Goal: Task Accomplishment & Management: Manage account settings

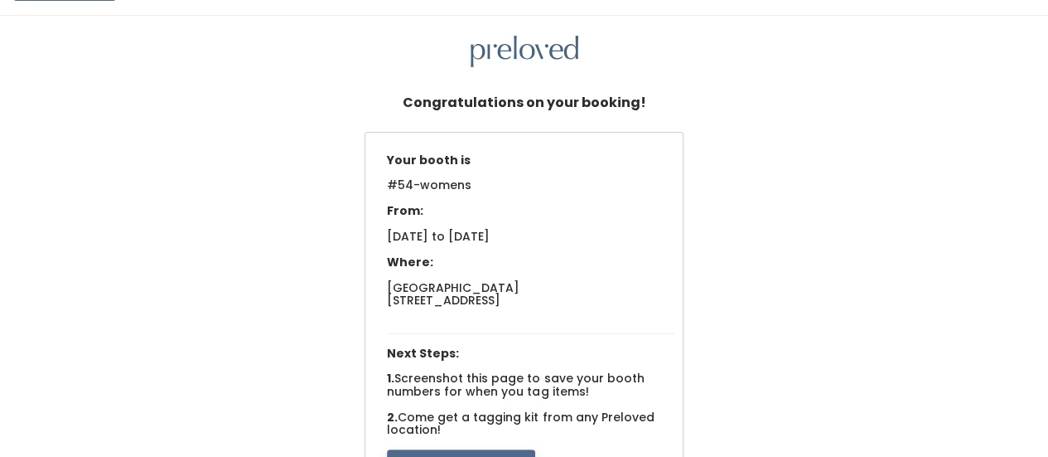
scroll to position [31, 0]
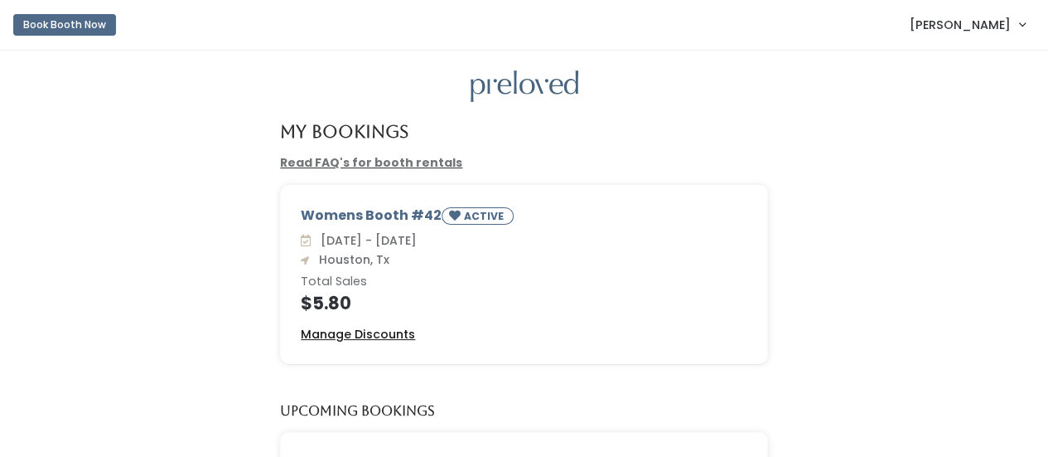
click at [350, 332] on u "Manage Discounts" at bounding box center [358, 334] width 114 height 17
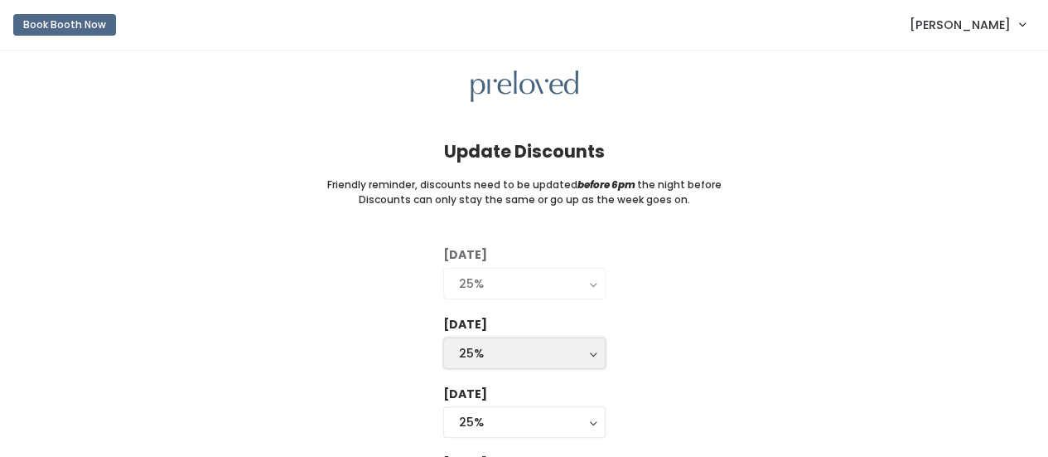
click at [592, 356] on button "25%" at bounding box center [524, 352] width 162 height 31
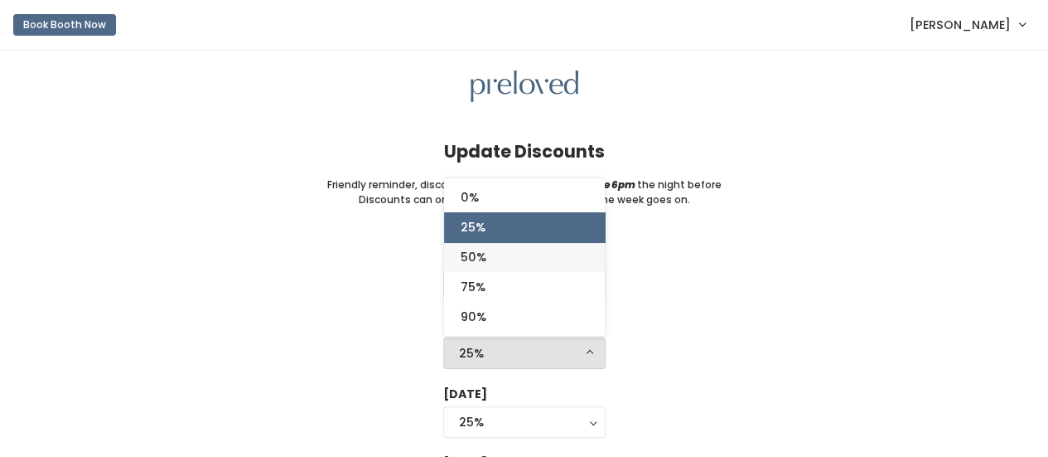
click at [522, 253] on link "50%" at bounding box center [524, 257] width 161 height 30
select select "50%"
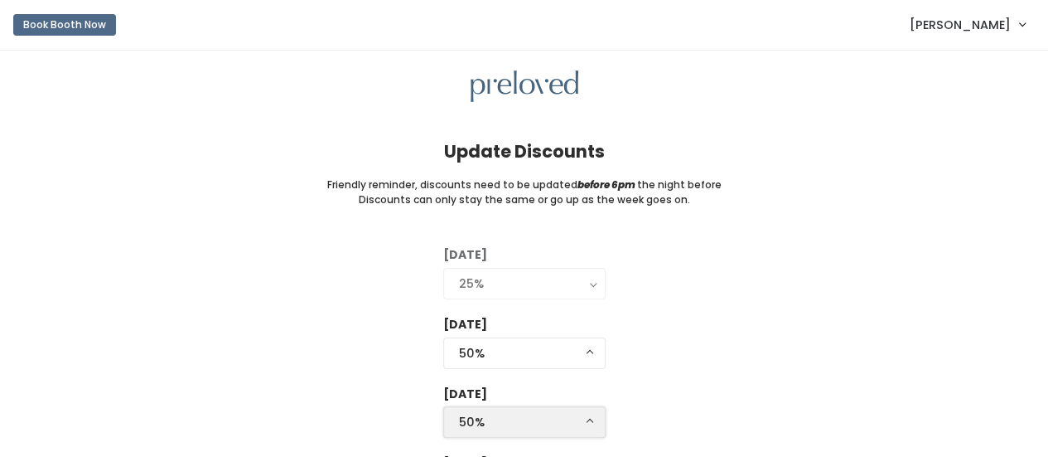
click at [593, 427] on button "50%" at bounding box center [524, 421] width 162 height 31
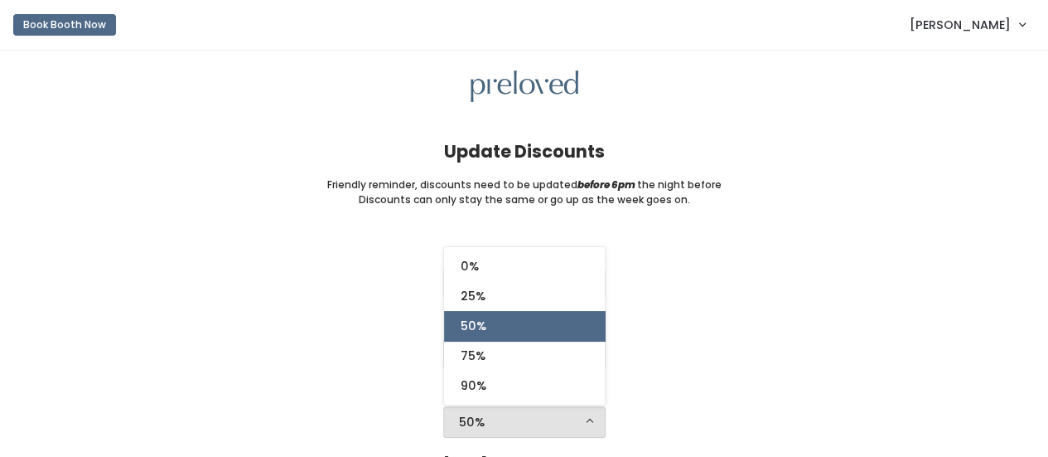
click at [546, 317] on link "50%" at bounding box center [524, 326] width 161 height 30
select select "50%"
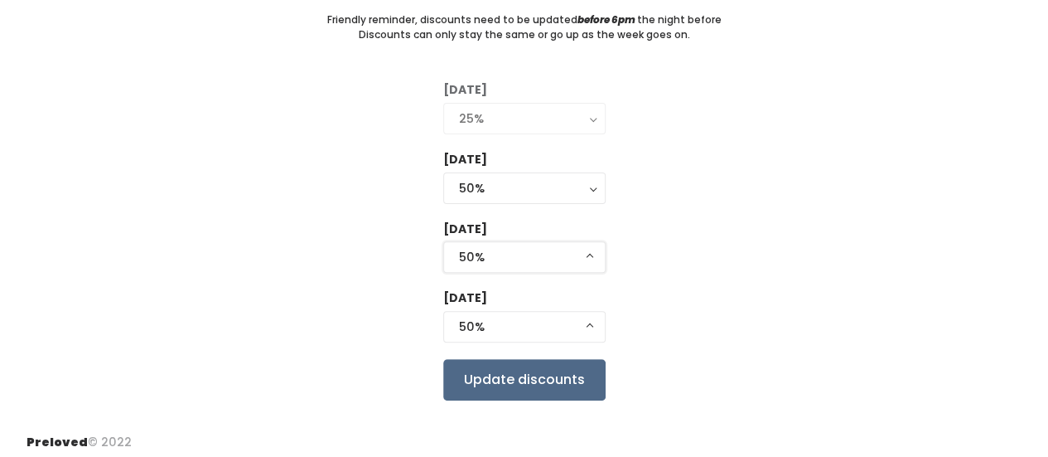
scroll to position [167, 0]
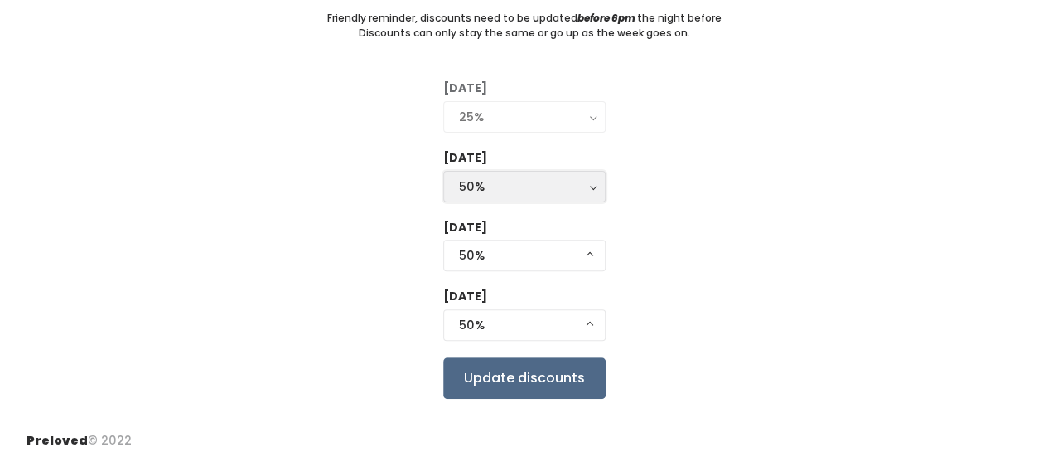
click at [583, 185] on div "50%" at bounding box center [524, 186] width 131 height 18
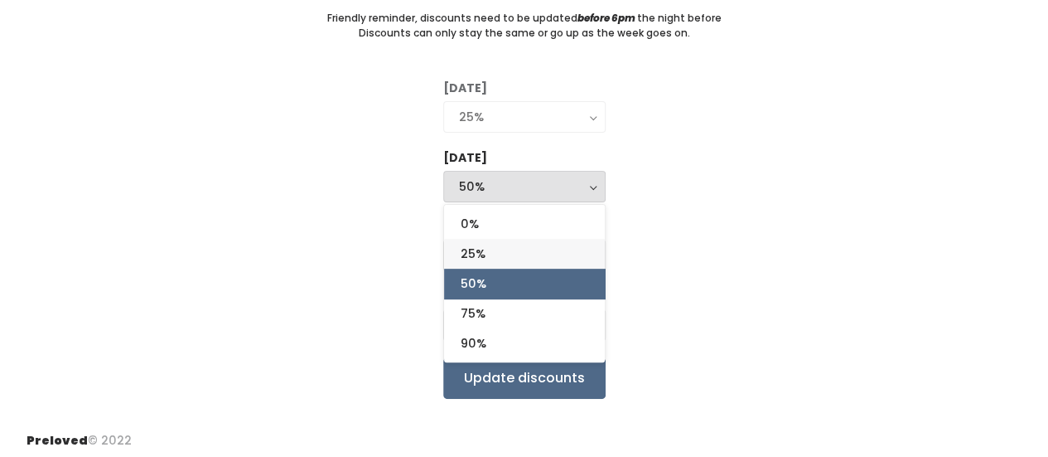
click at [497, 252] on link "25%" at bounding box center [524, 254] width 161 height 30
select select "25%"
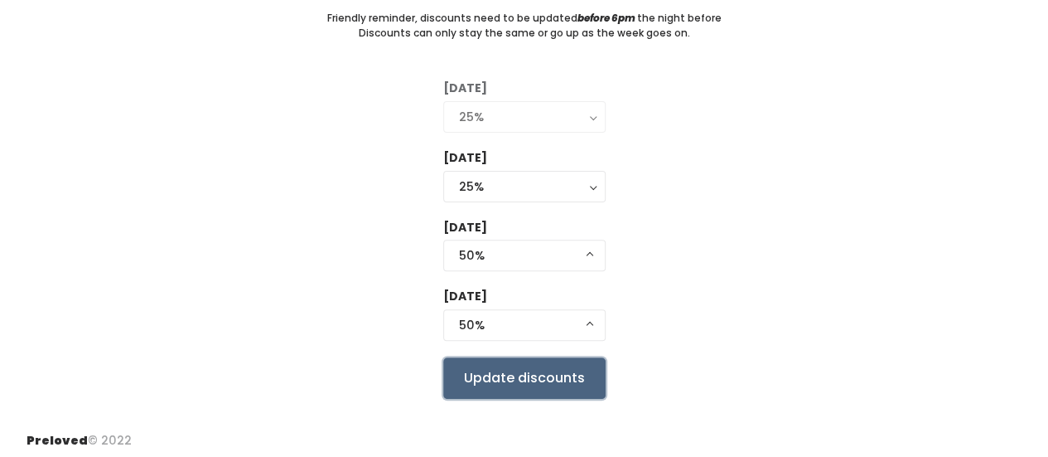
click at [554, 380] on input "Update discounts" at bounding box center [524, 377] width 162 height 41
